Goal: Information Seeking & Learning: Learn about a topic

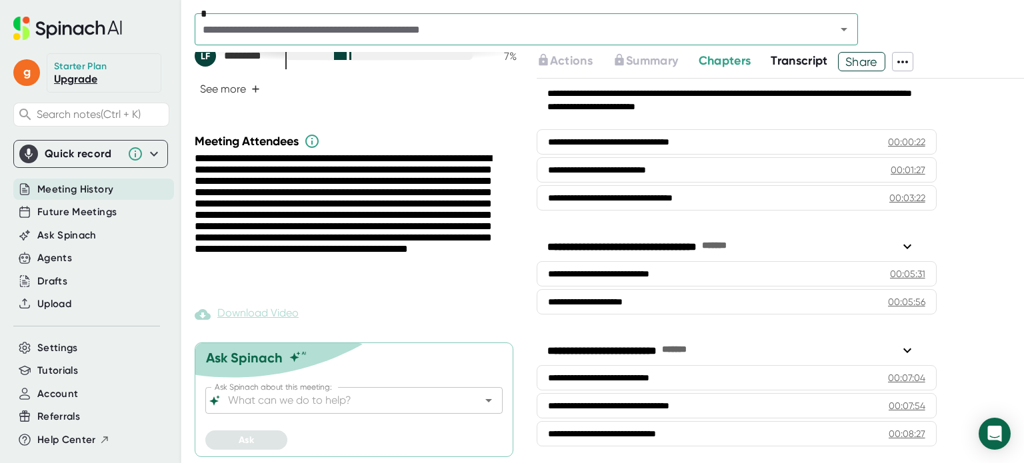
scroll to position [523, 0]
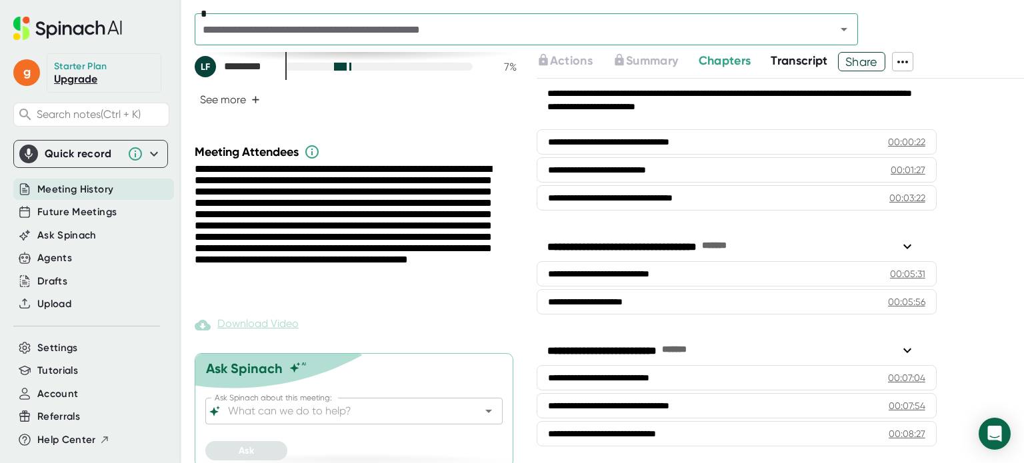
click at [734, 63] on span "Chapters" at bounding box center [725, 60] width 53 height 15
click at [802, 63] on span "Transcript" at bounding box center [799, 60] width 57 height 15
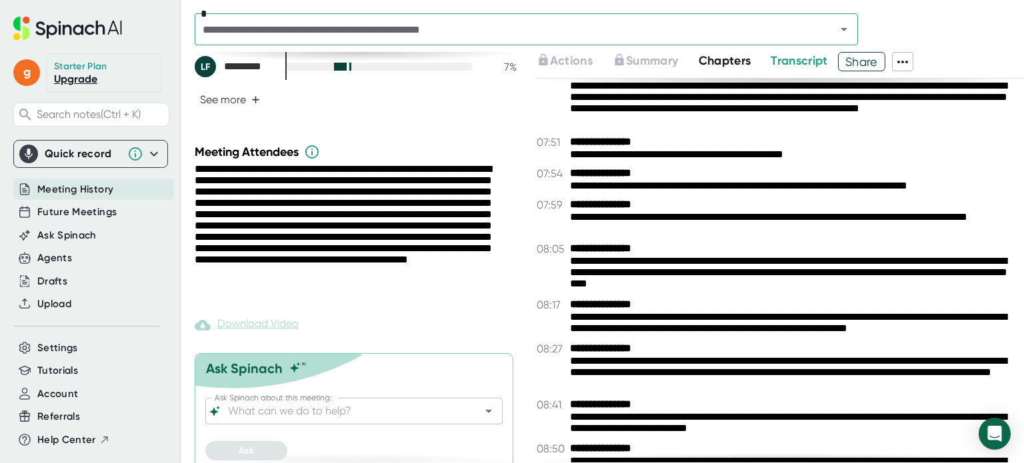
scroll to position [3916, 0]
